Goal: Task Accomplishment & Management: Use online tool/utility

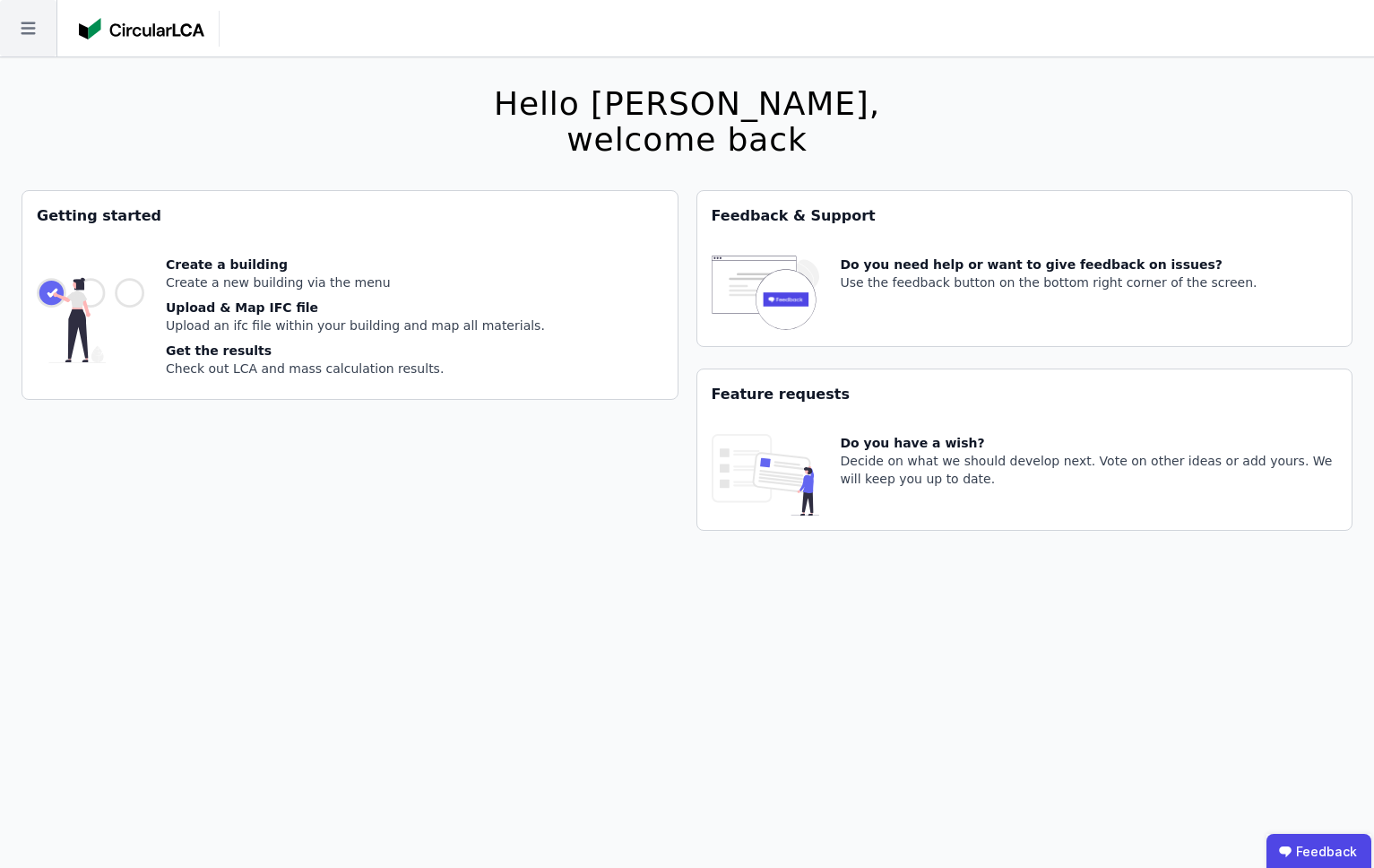
click at [32, 35] on icon at bounding box center [28, 28] width 57 height 57
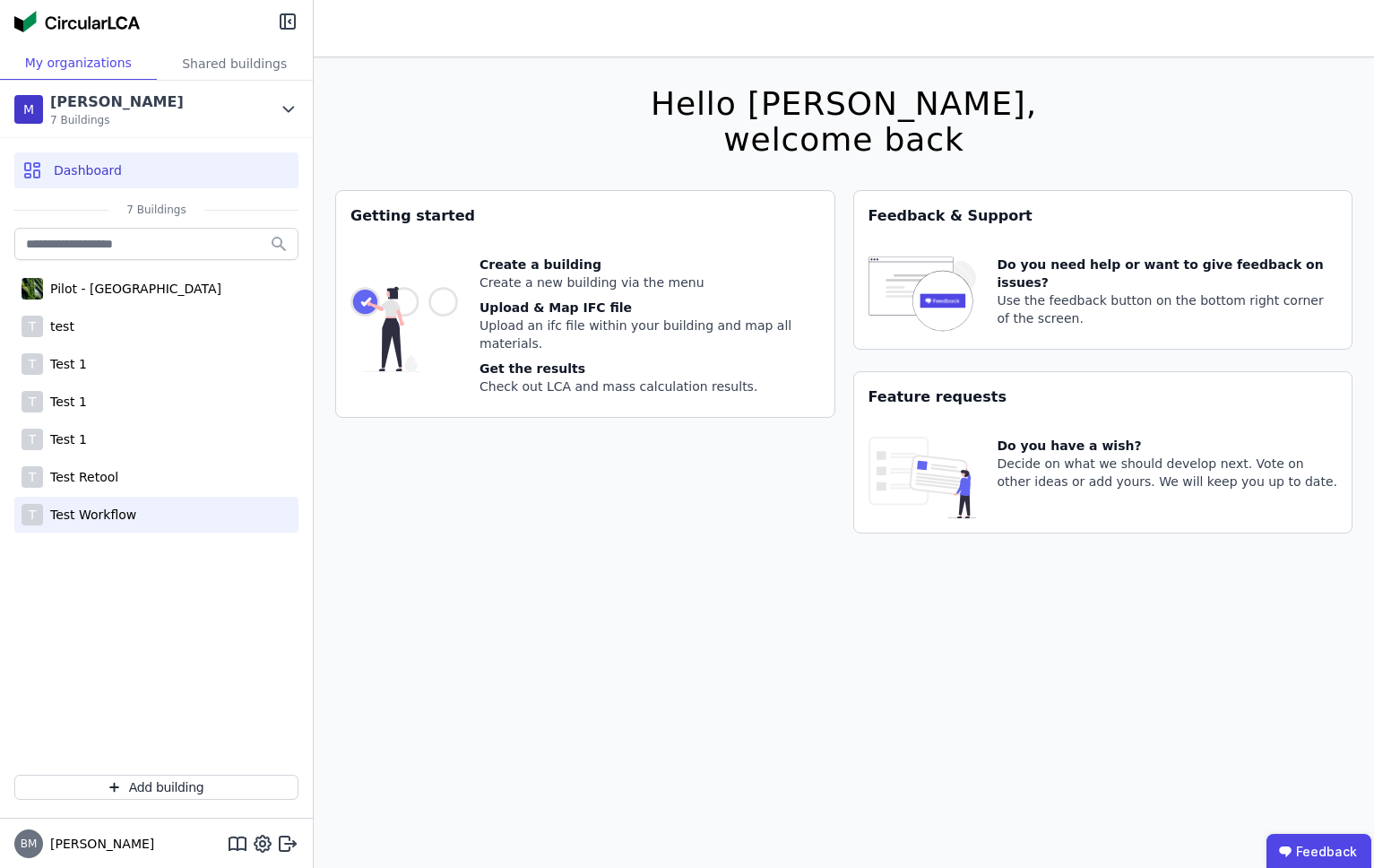
click at [125, 504] on div "T Test Workflow" at bounding box center [156, 514] width 284 height 36
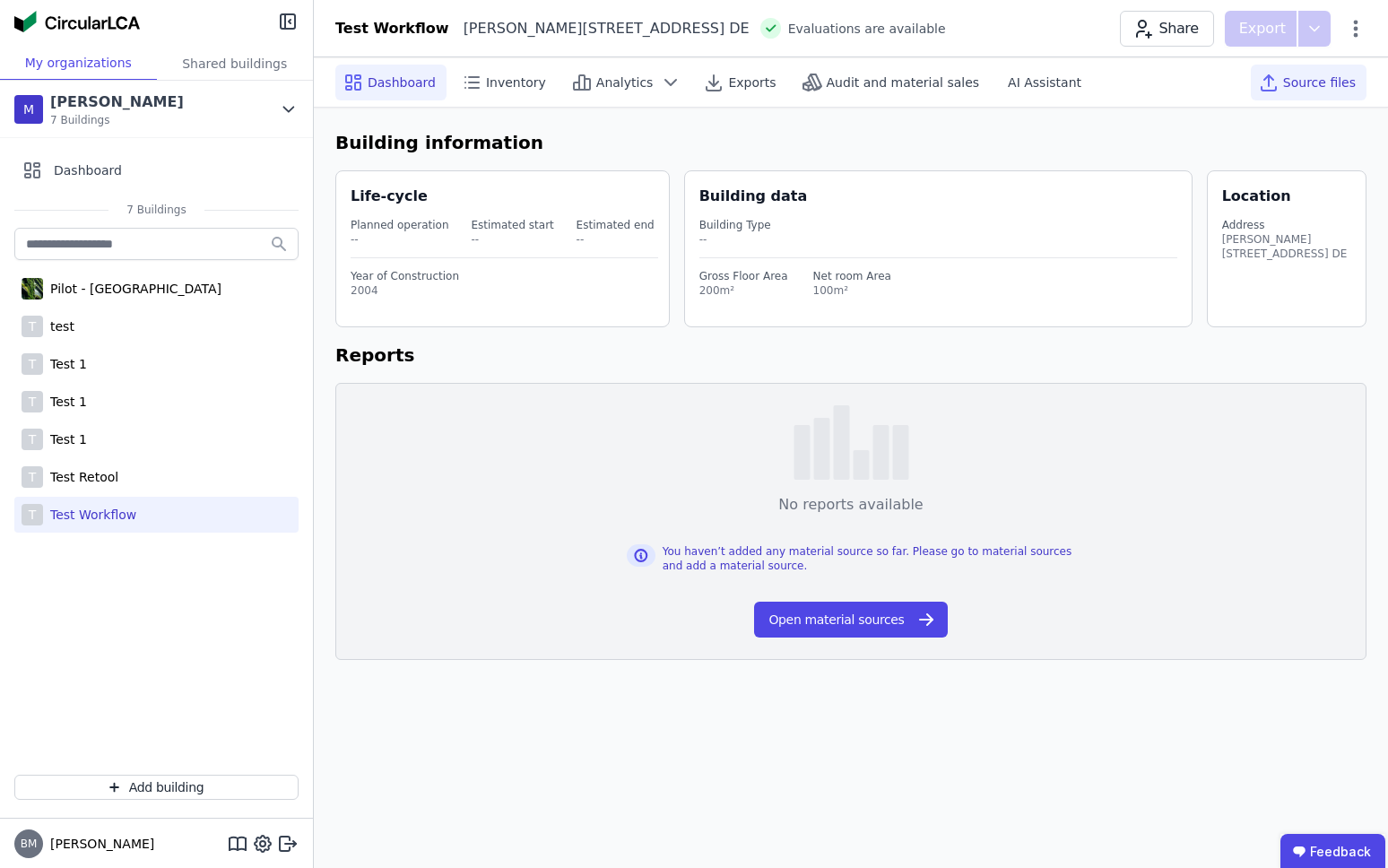
click at [1274, 94] on div "Source files" at bounding box center [1308, 82] width 116 height 36
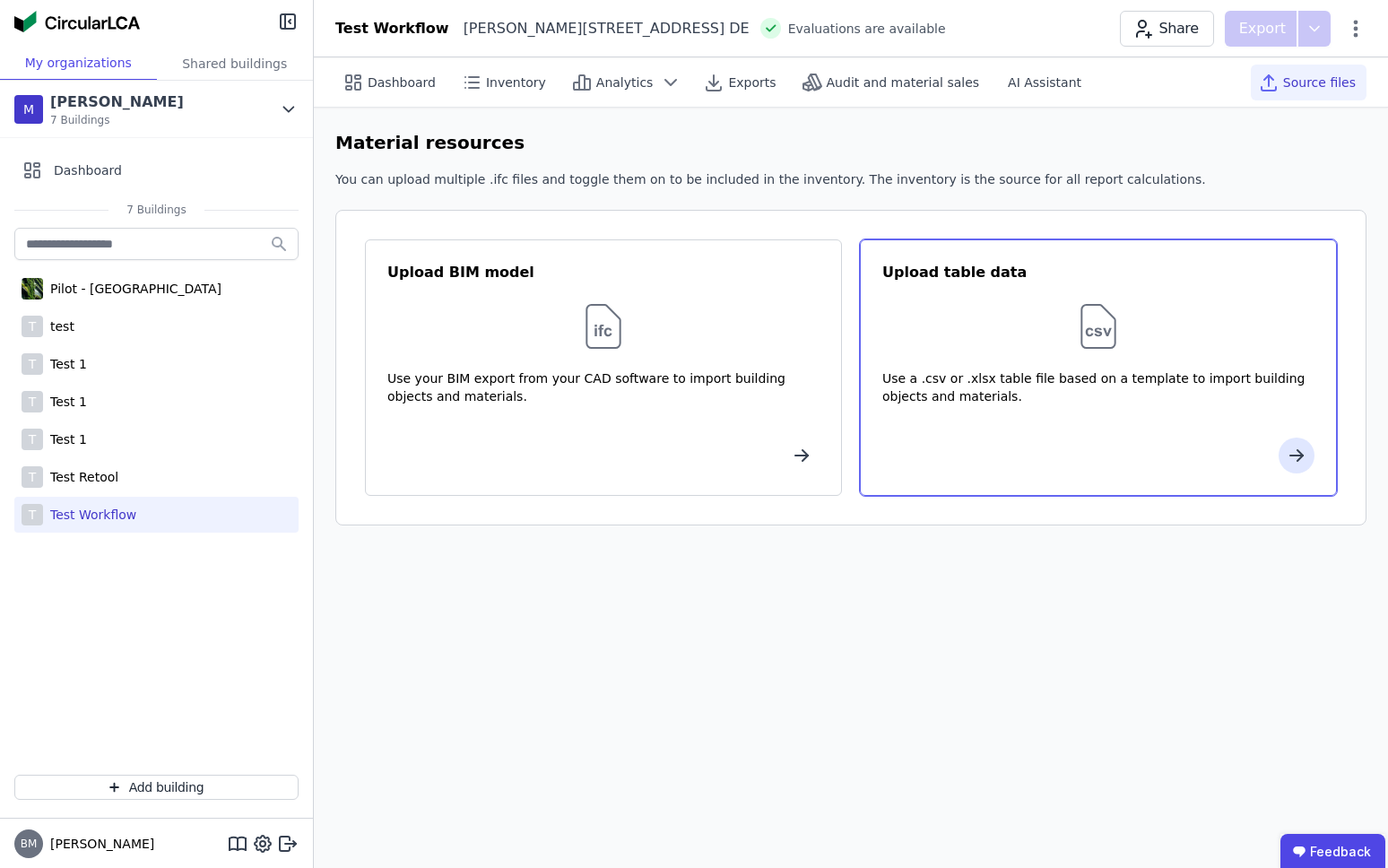
click at [996, 425] on div "Upload table data Use a .csv or .xlsx table file based on a template to import …" at bounding box center [1097, 368] width 477 height 257
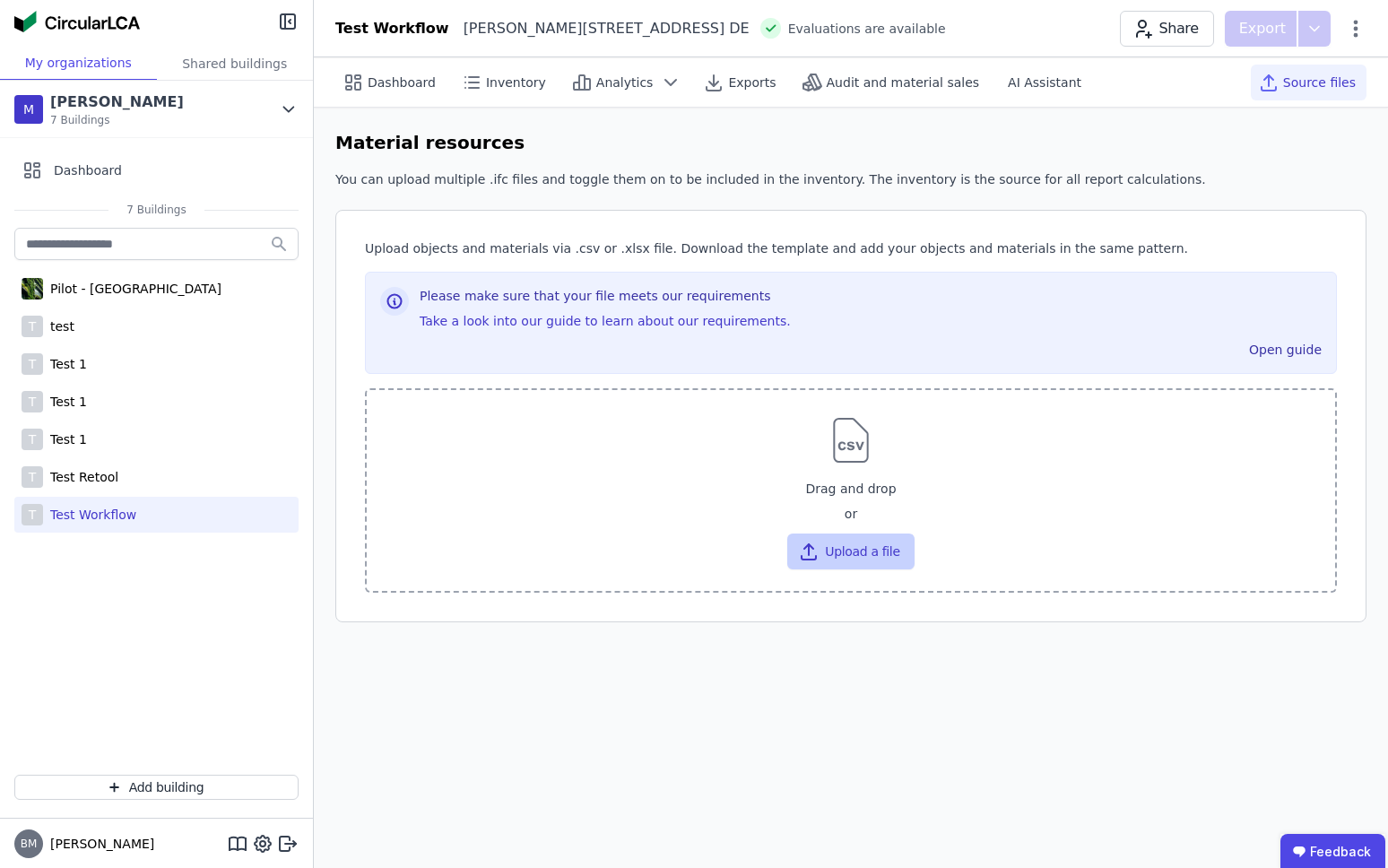
click at [837, 554] on button "Upload a file" at bounding box center [850, 551] width 126 height 36
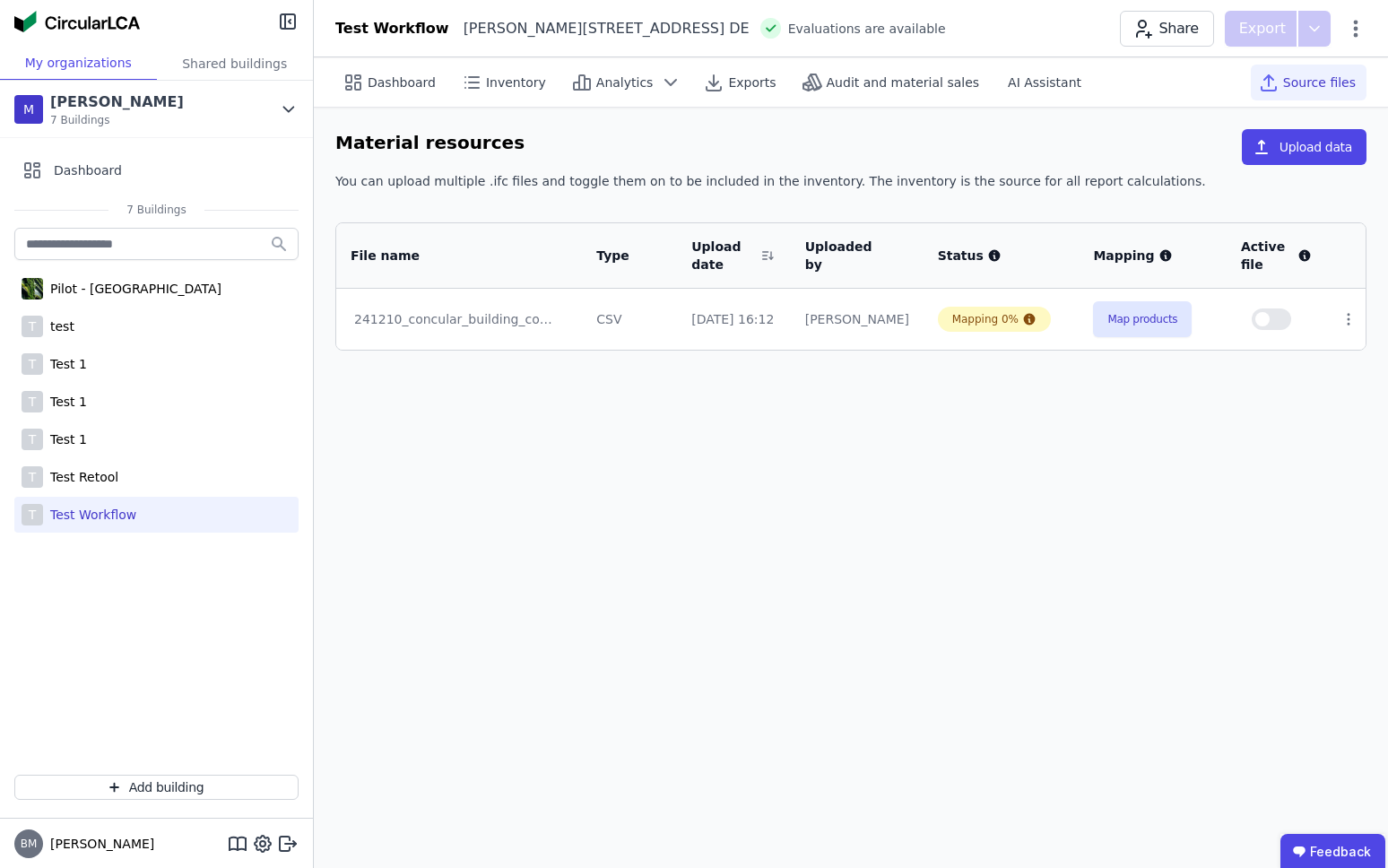
click at [878, 442] on div "Dashboard Inventory Analytics Exports Audit and material sales AI Assistant Sou…" at bounding box center [851, 462] width 1074 height 810
click at [992, 410] on div "Dashboard Inventory Analytics Exports Audit and material sales AI Assistant Sou…" at bounding box center [851, 462] width 1074 height 810
click at [1150, 332] on button "Map products" at bounding box center [1142, 319] width 99 height 36
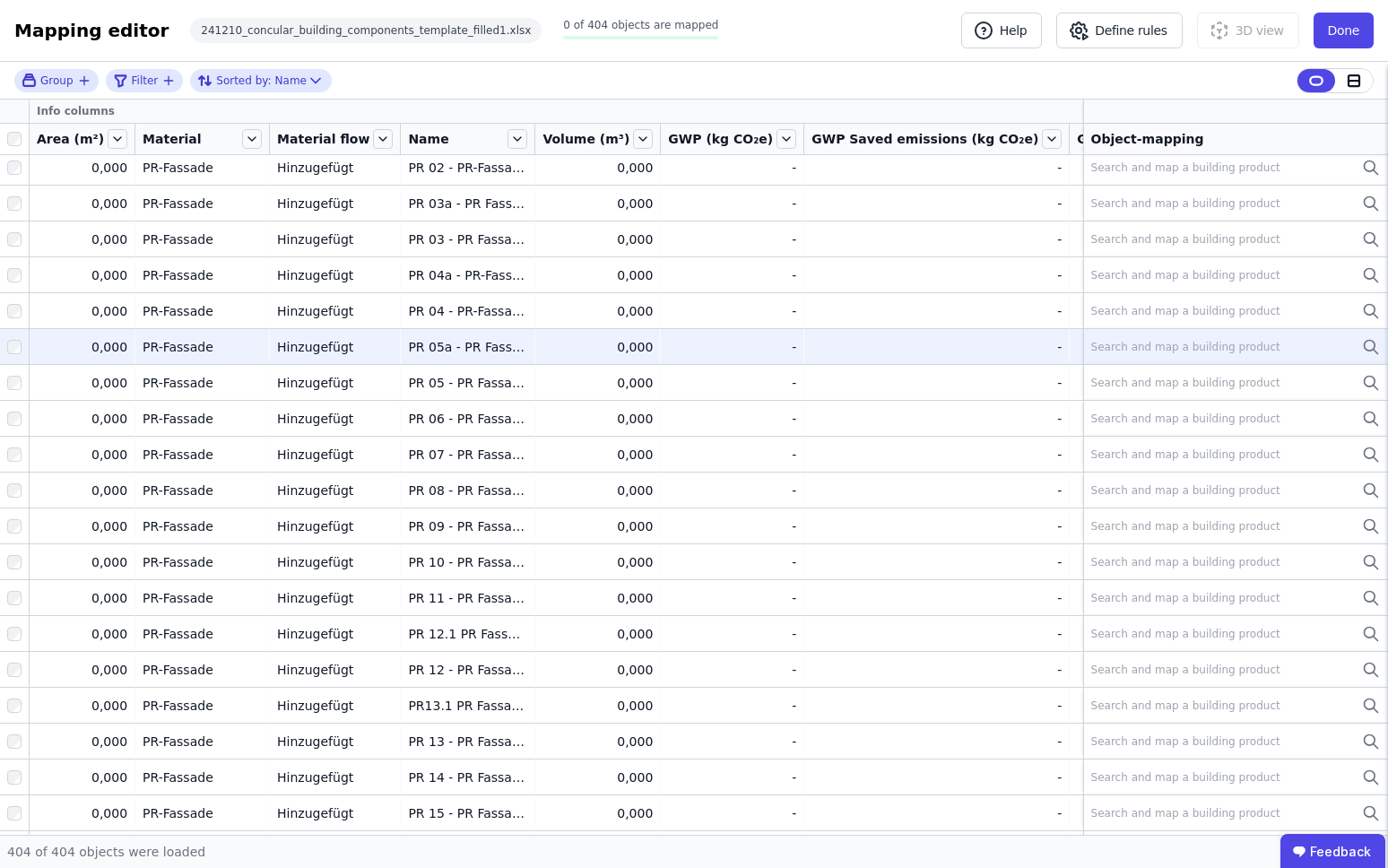
scroll to position [13677, 0]
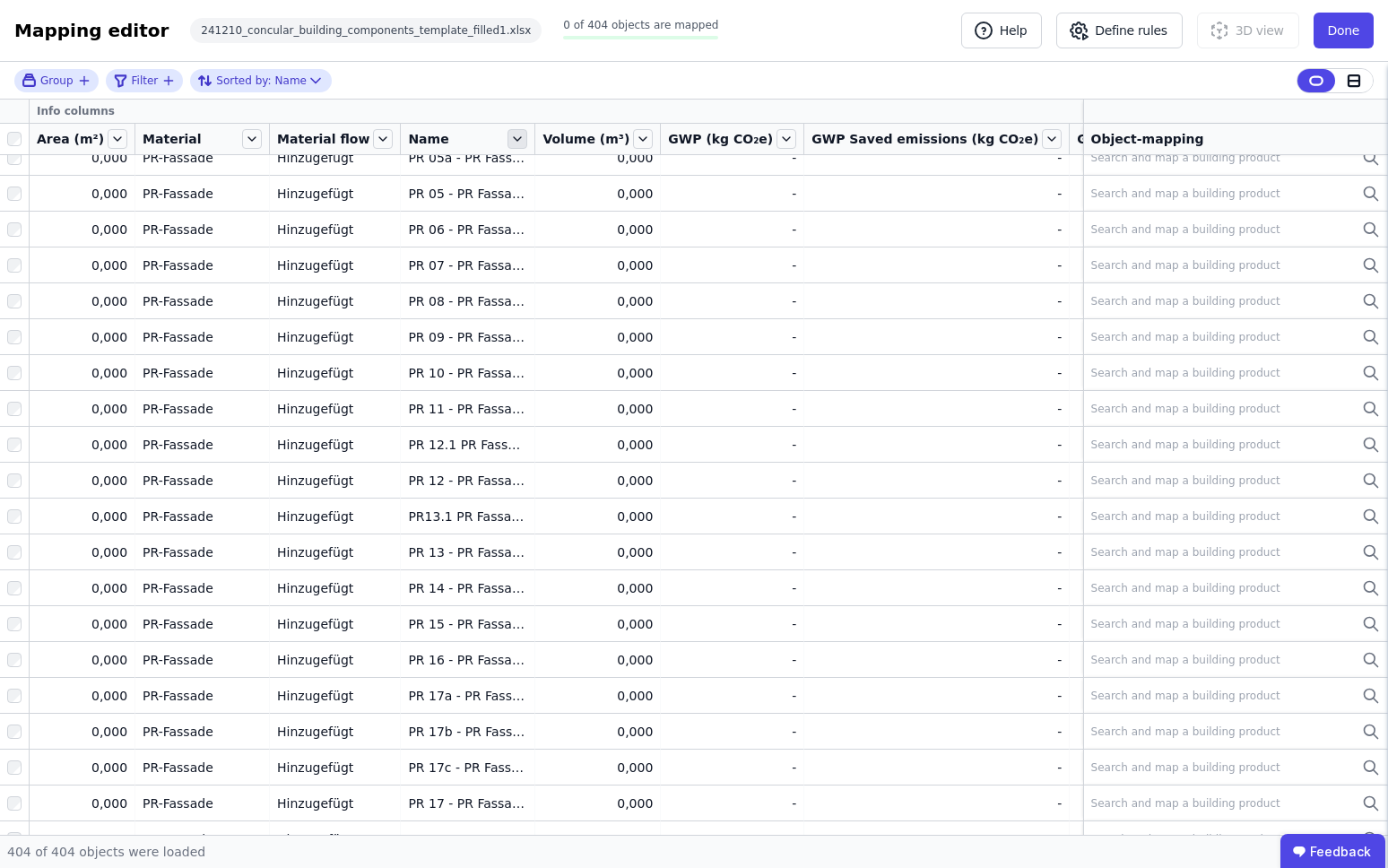
click at [508, 147] on icon at bounding box center [517, 139] width 20 height 20
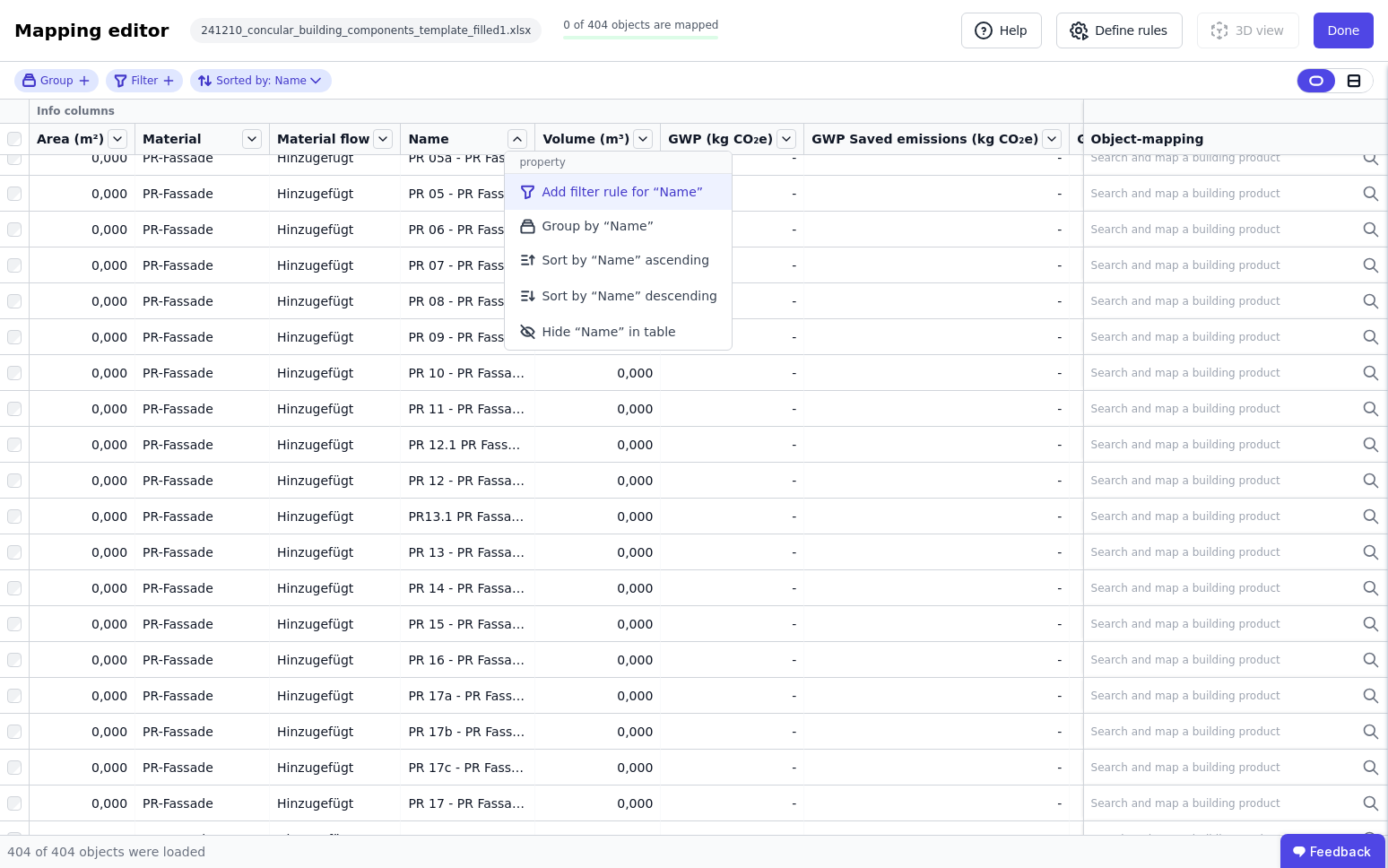
click at [595, 192] on li "Add filter rule for “Name”" at bounding box center [618, 192] width 226 height 36
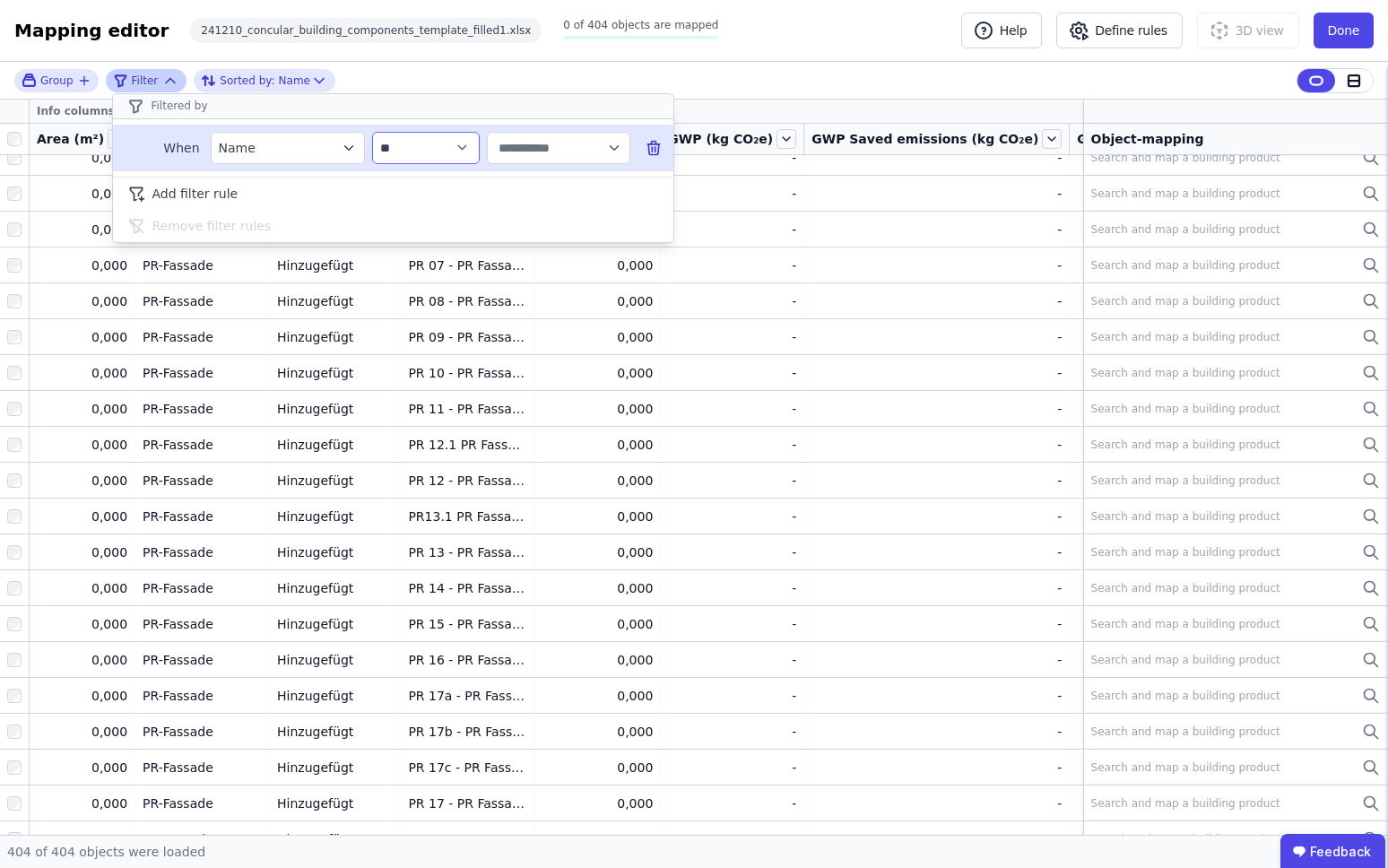
select select "********"
click at [547, 150] on input "text" at bounding box center [550, 148] width 111 height 32
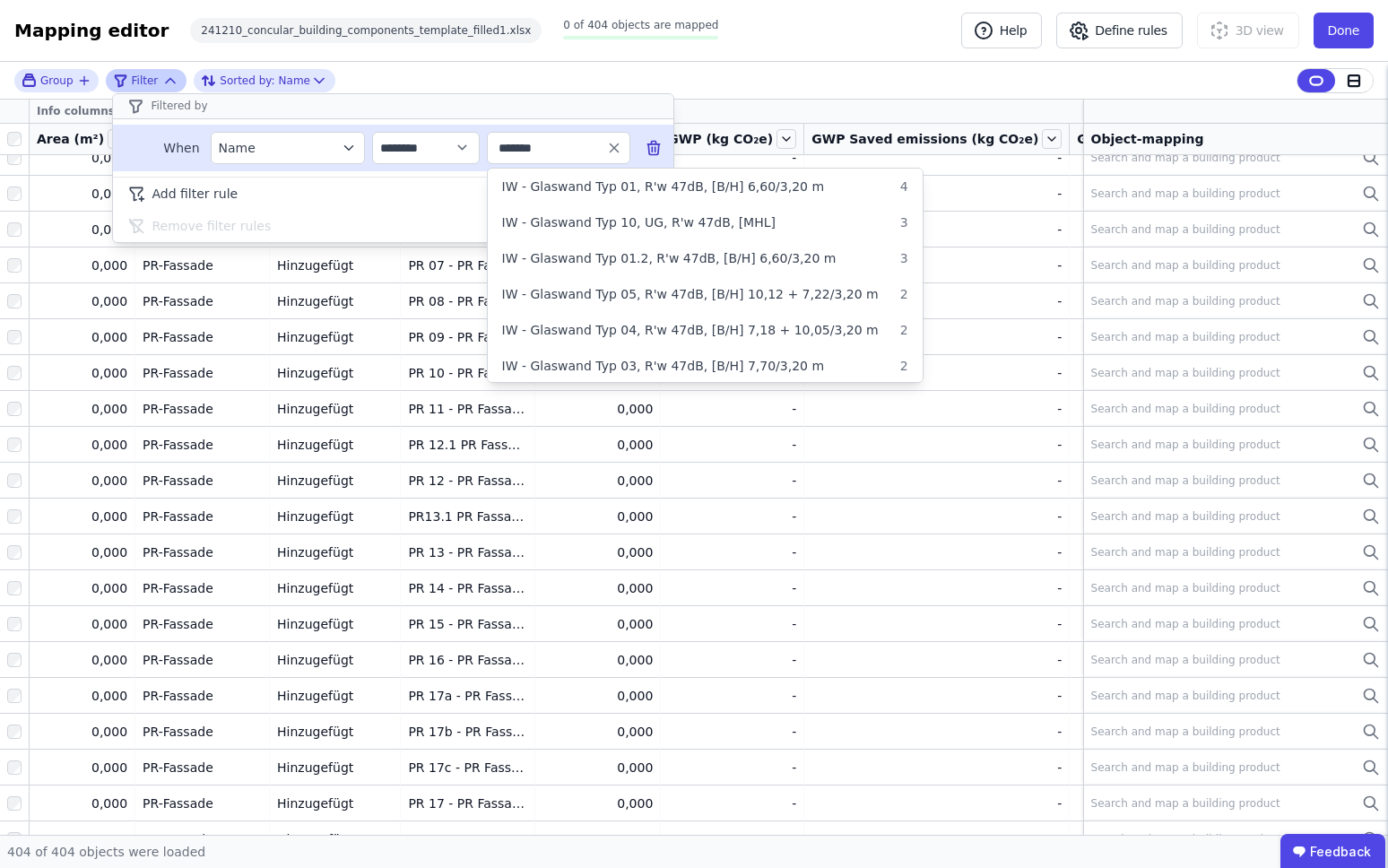
type input "********"
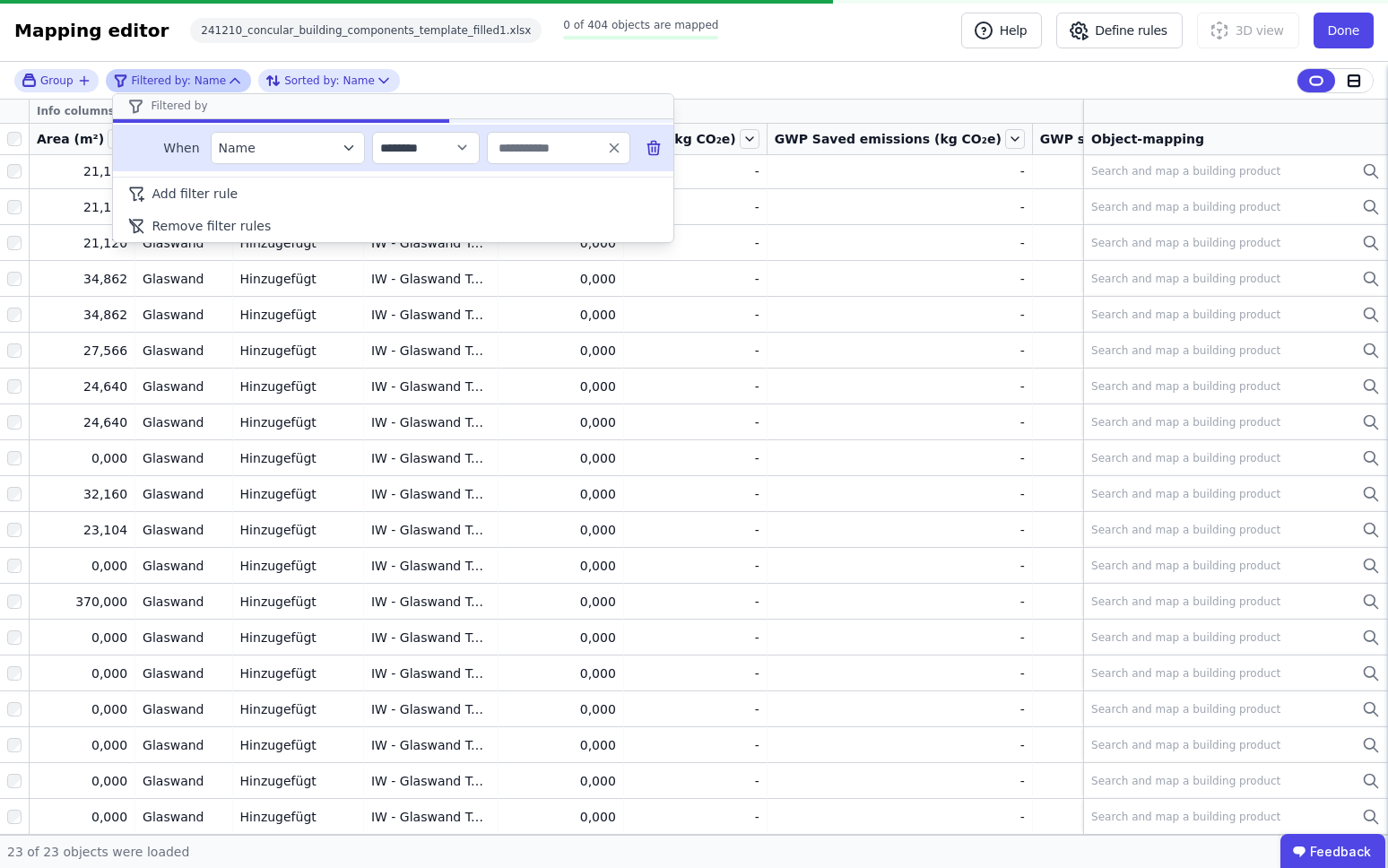
type input "********"
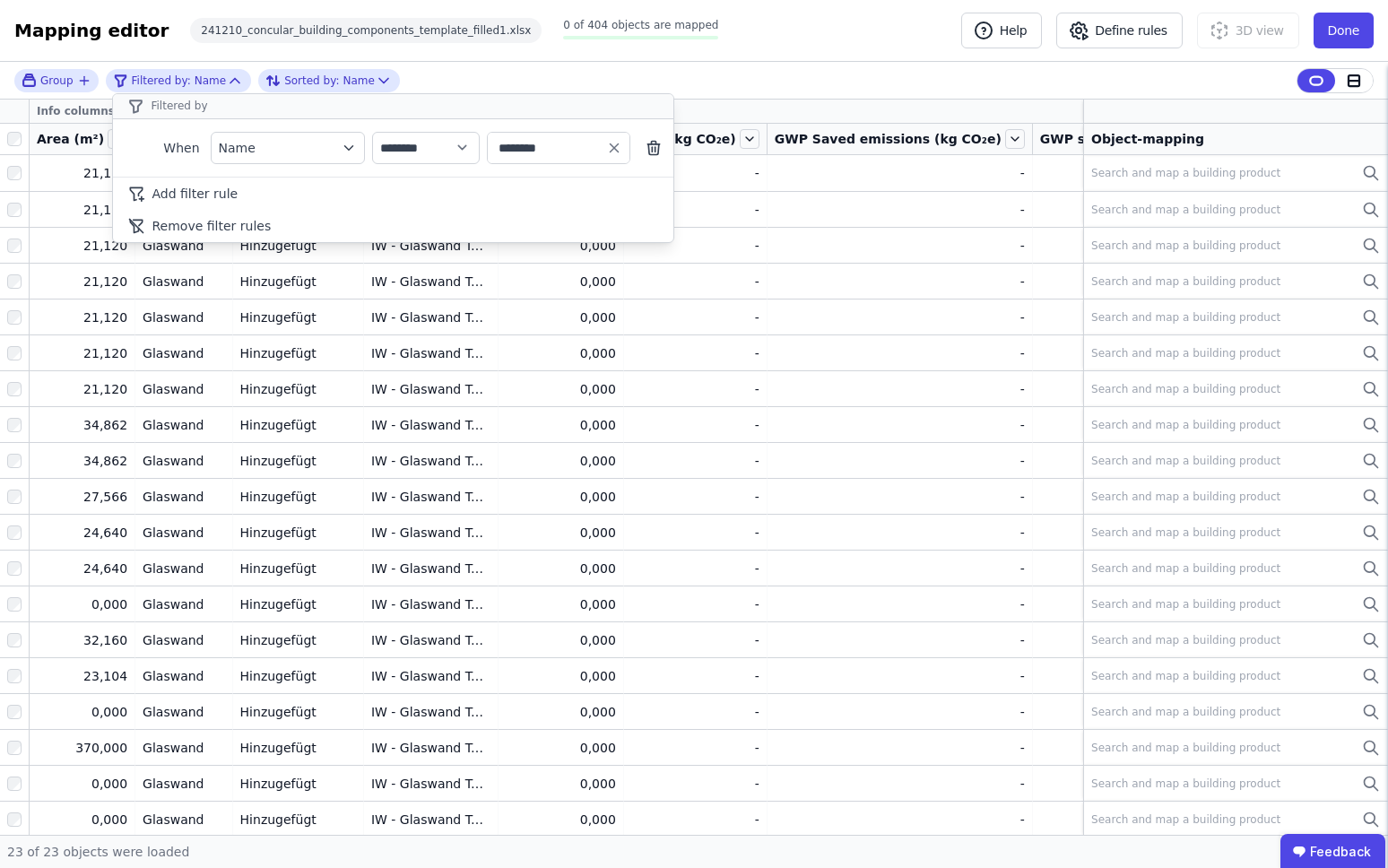
click at [727, 62] on div "**********" at bounding box center [694, 81] width 1388 height 38
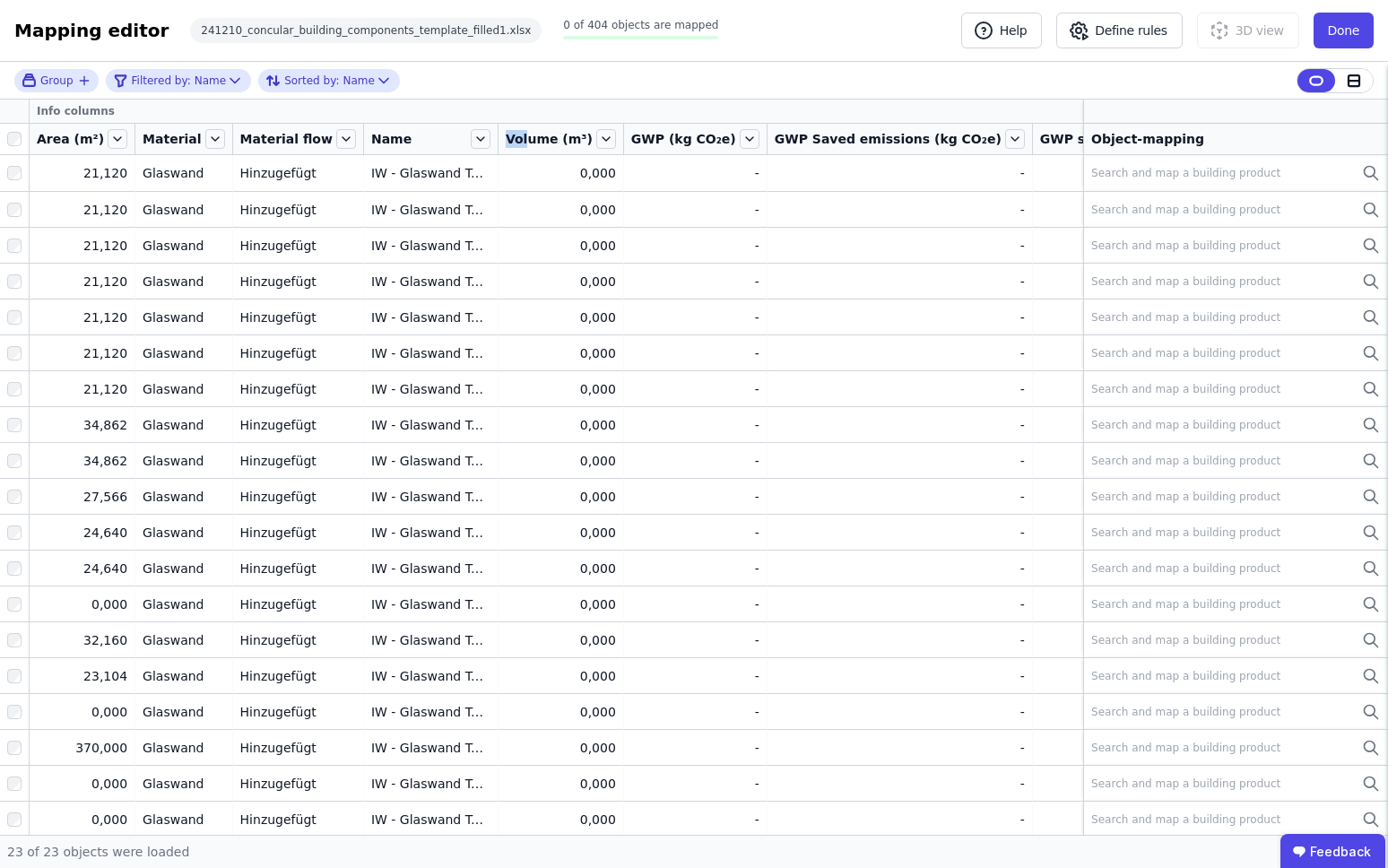
drag, startPoint x: 463, startPoint y: 132, endPoint x: 489, endPoint y: 133, distance: 26.0
click at [498, 133] on div "Volume (m³)" at bounding box center [560, 139] width 125 height 30
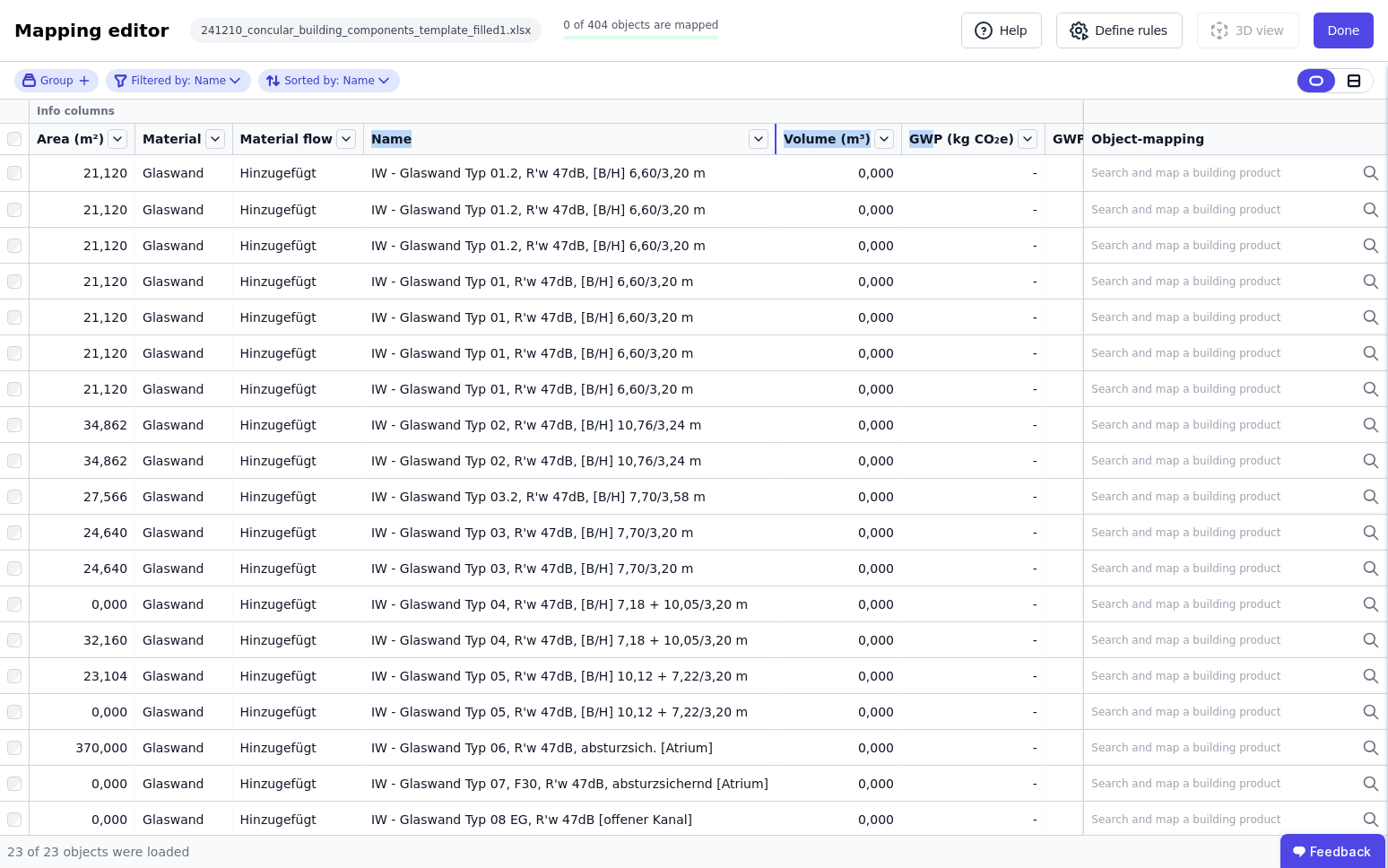
drag, startPoint x: 462, startPoint y: 140, endPoint x: 864, endPoint y: 137, distance: 402.0
click at [864, 137] on tr "Area (m²) Material Material flow Name Volume (m³) GWP (kg CO₂e) GWP Saved emiss…" at bounding box center [1054, 139] width 2109 height 31
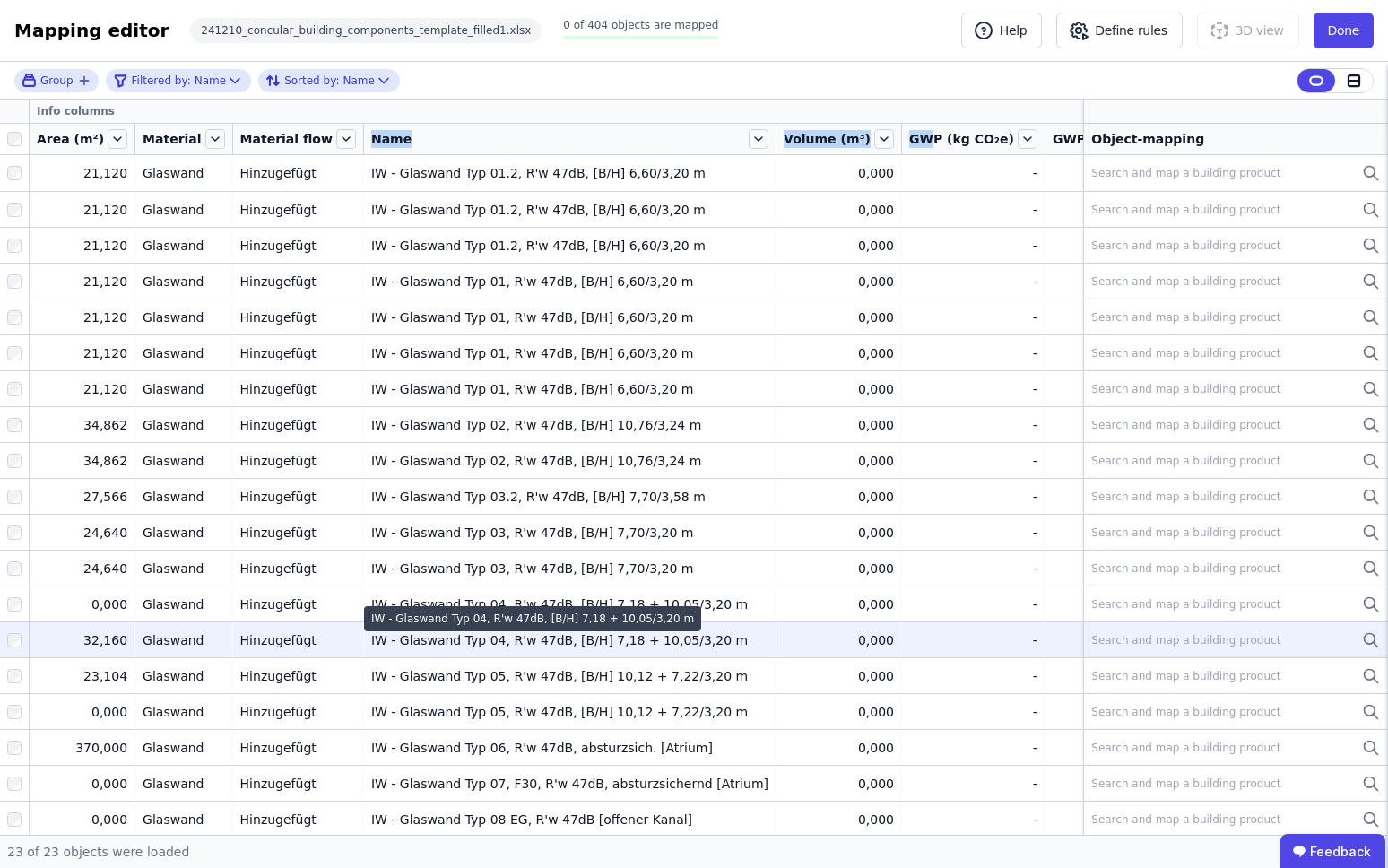
scroll to position [159, 0]
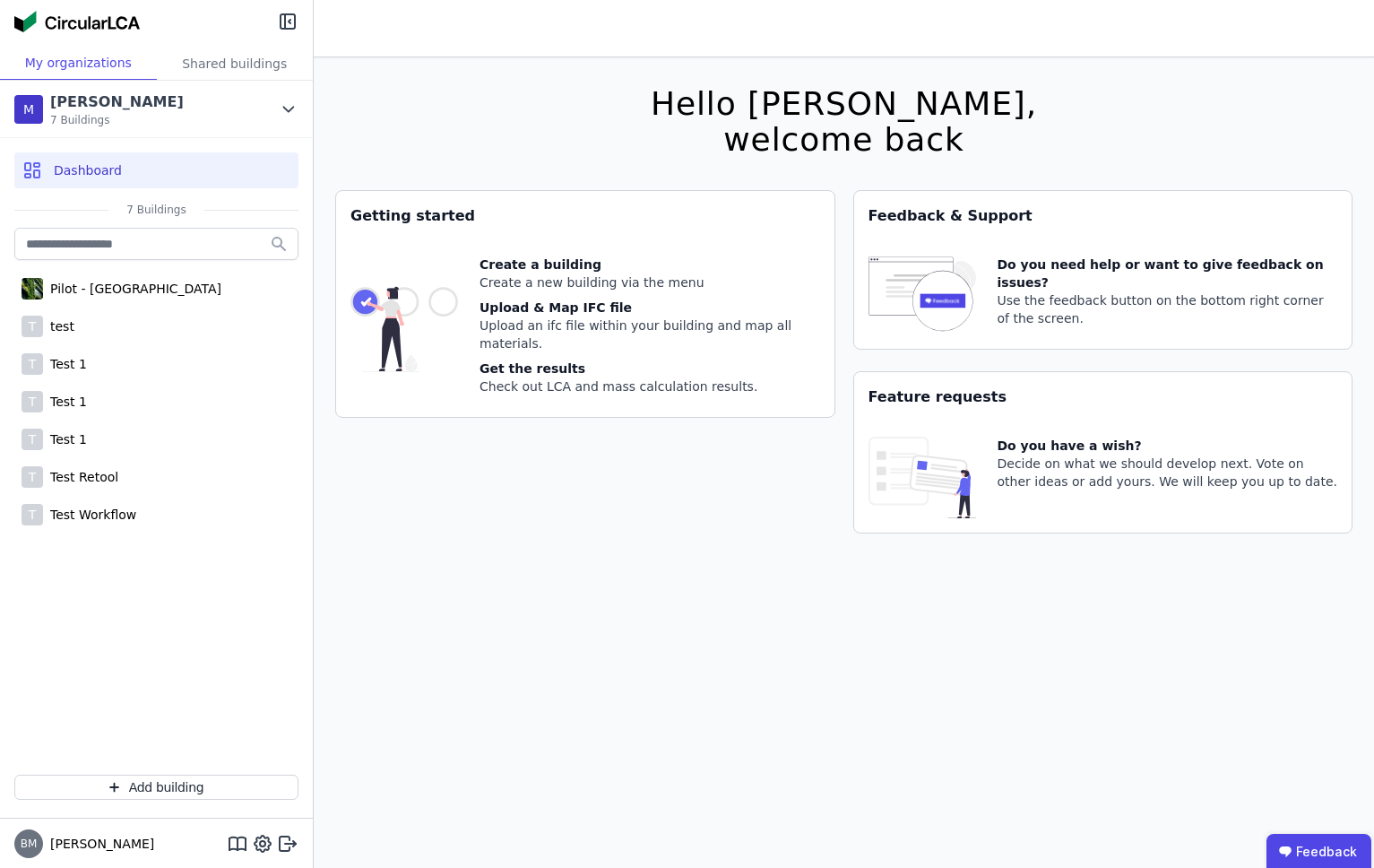
click at [609, 505] on div "Getting started Create a building Create a new building via the menu Upload & M…" at bounding box center [585, 372] width 500 height 365
click at [598, 524] on div "Getting started Create a building Create a new building via the menu Upload & M…" at bounding box center [585, 372] width 500 height 365
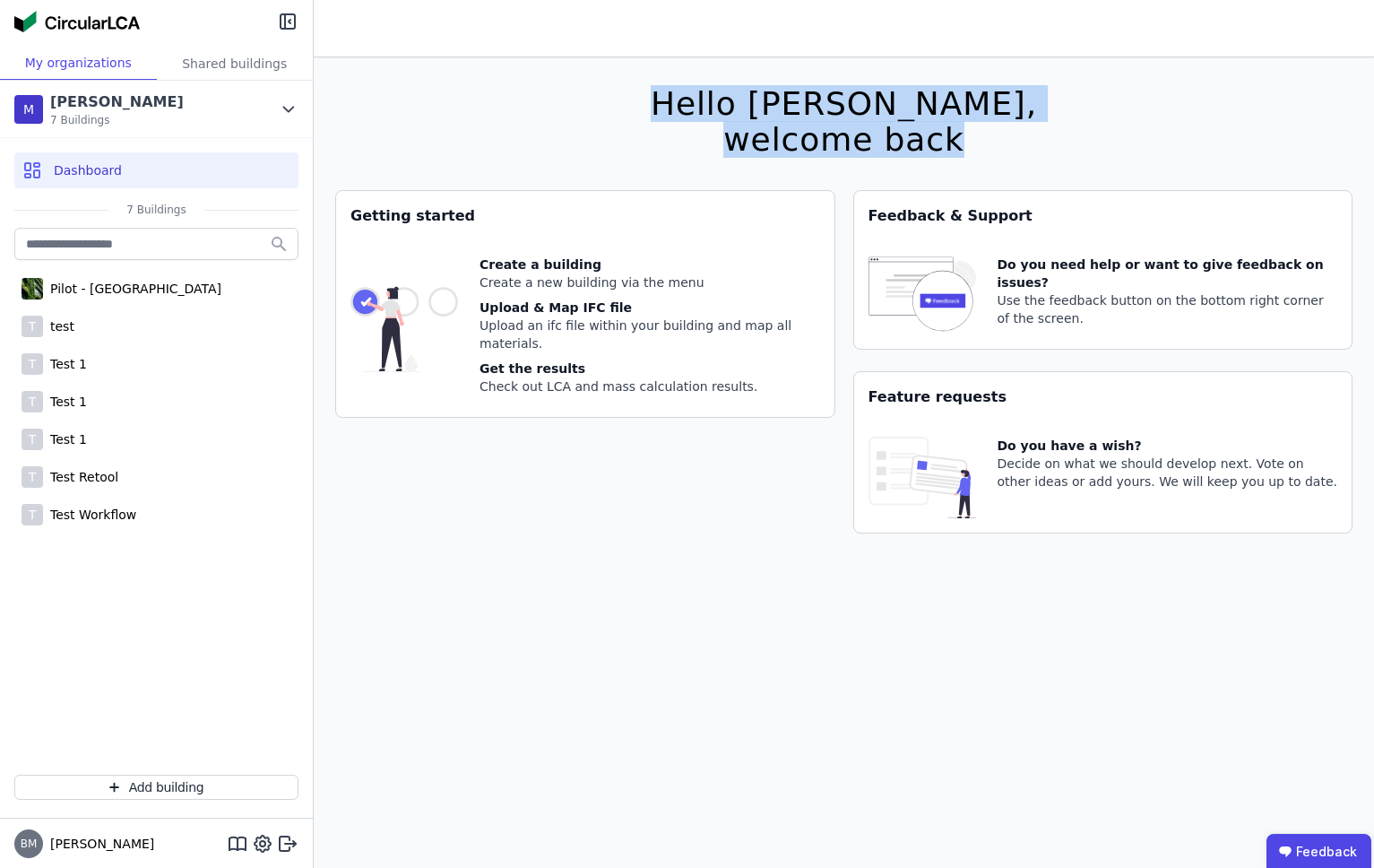
drag, startPoint x: 762, startPoint y: 99, endPoint x: 955, endPoint y: 147, distance: 198.9
click at [955, 147] on div "Hello [PERSON_NAME], welcome back You currently using a beta version. It could …" at bounding box center [844, 492] width 1017 height 868
click at [955, 147] on div "welcome back" at bounding box center [844, 140] width 386 height 36
drag, startPoint x: 974, startPoint y: 155, endPoint x: 644, endPoint y: 105, distance: 333.8
click at [644, 105] on div "Hello [PERSON_NAME], welcome back You currently using a beta version. It could …" at bounding box center [844, 492] width 1017 height 868
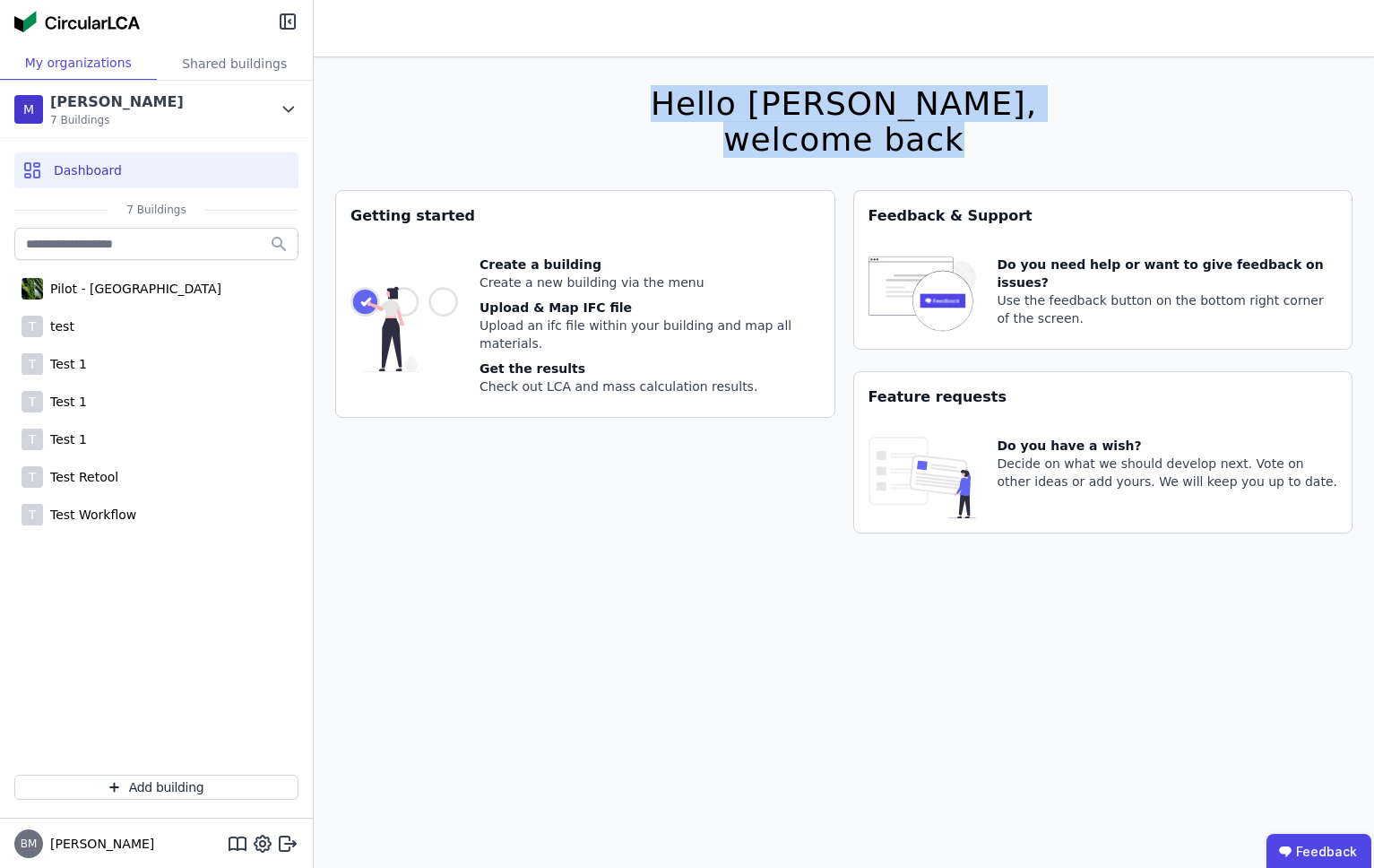
click at [689, 105] on div "Hello [PERSON_NAME], welcome back You currently using a beta version. It could …" at bounding box center [844, 492] width 1017 height 868
drag, startPoint x: 762, startPoint y: 107, endPoint x: 966, endPoint y: 132, distance: 205.5
click at [966, 132] on h2 "Hello [PERSON_NAME], welcome back" at bounding box center [844, 122] width 408 height 72
click at [970, 141] on div "welcome back" at bounding box center [844, 140] width 386 height 36
drag, startPoint x: 966, startPoint y: 138, endPoint x: 662, endPoint y: 98, distance: 306.6
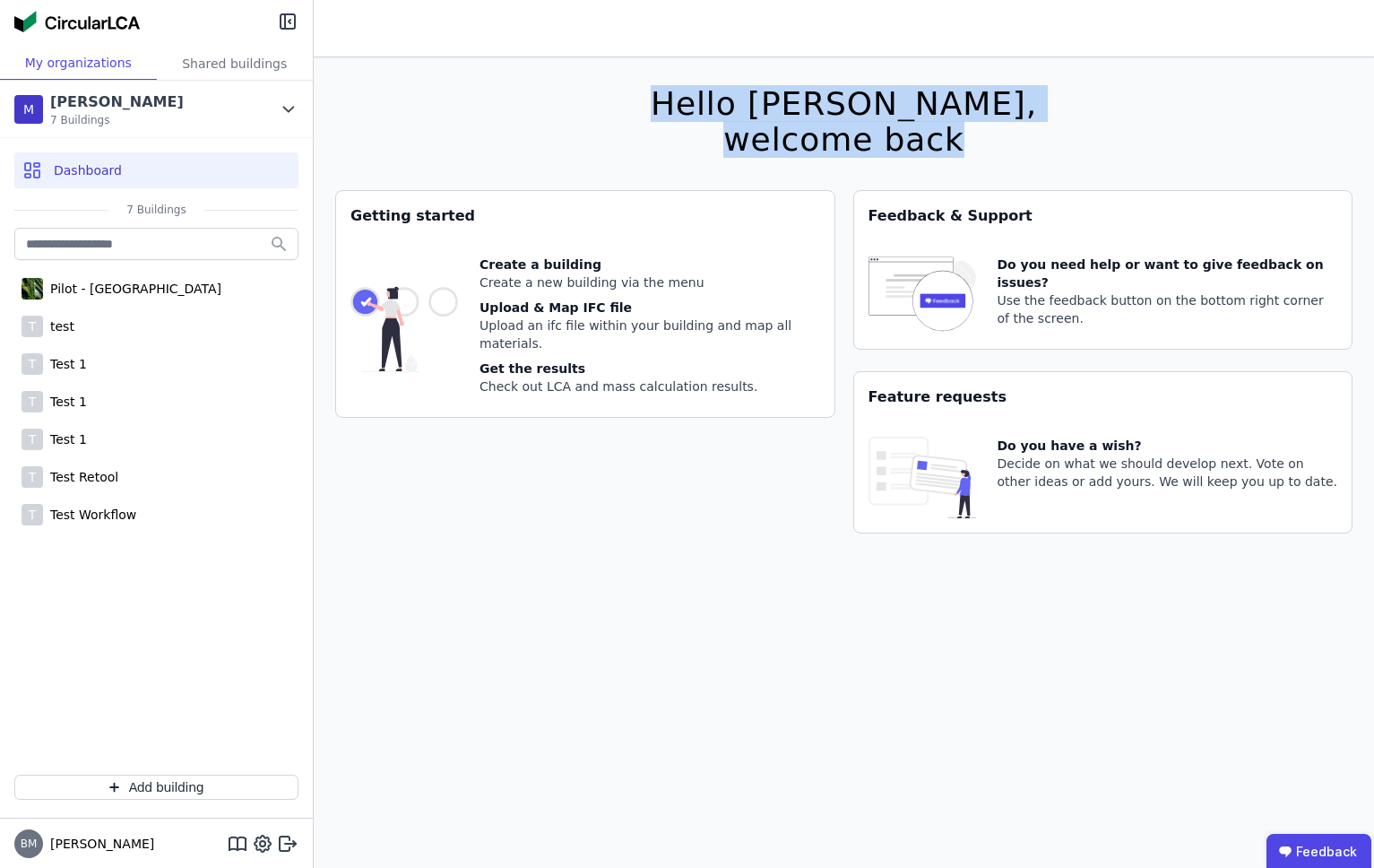
click at [662, 98] on div "Hello [PERSON_NAME], welcome back You currently using a beta version. It could …" at bounding box center [844, 492] width 1017 height 868
click at [877, 92] on div "Hello [PERSON_NAME]," at bounding box center [844, 104] width 386 height 36
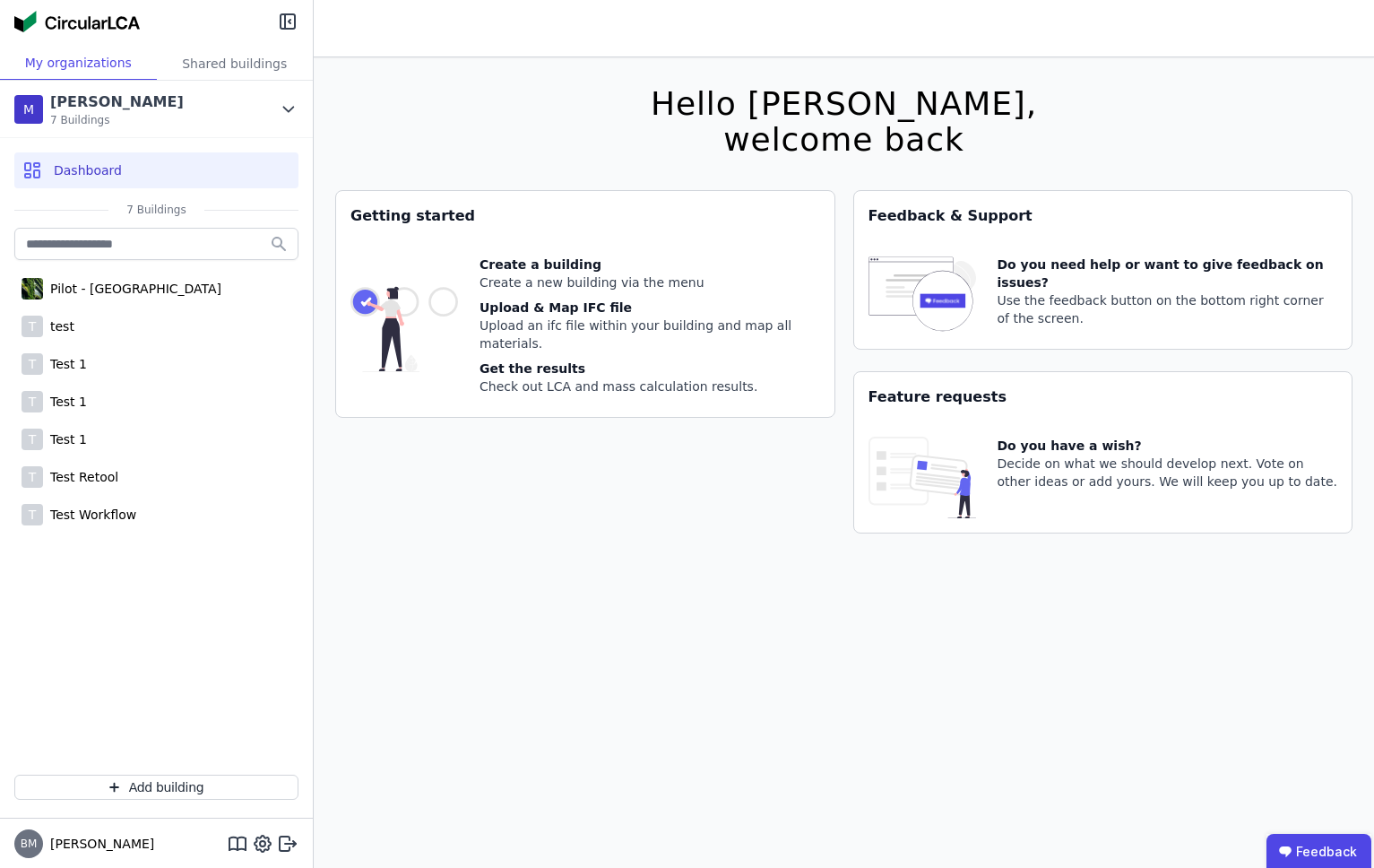
click at [619, 508] on div "Getting started Create a building Create a new building via the menu Upload & M…" at bounding box center [585, 372] width 500 height 365
click at [619, 122] on div "Hello [PERSON_NAME], welcome back You currently using a beta version. It could …" at bounding box center [844, 492] width 1017 height 868
